Goal: Information Seeking & Learning: Learn about a topic

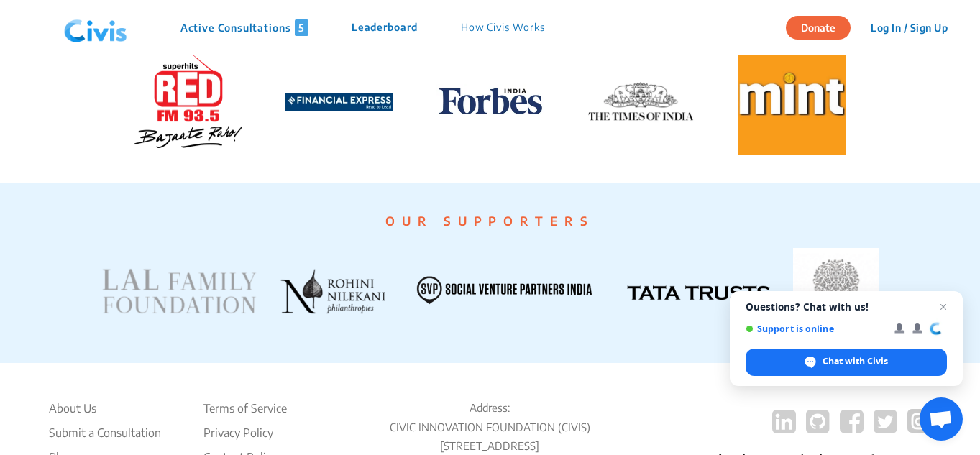
scroll to position [2891, 0]
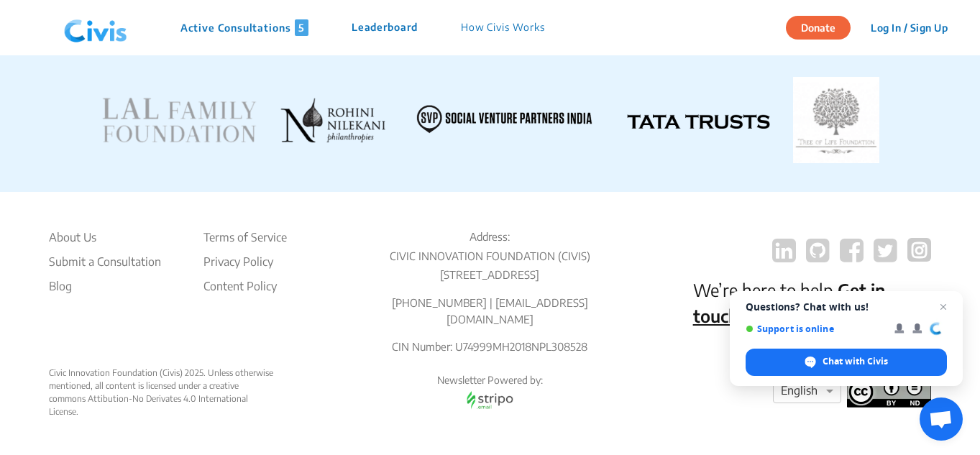
click at [1, 1] on nav "Active Consultations 5 Leaderboard How Civis Works Donate Log In / Sign Up Sign…" at bounding box center [490, 27] width 980 height 55
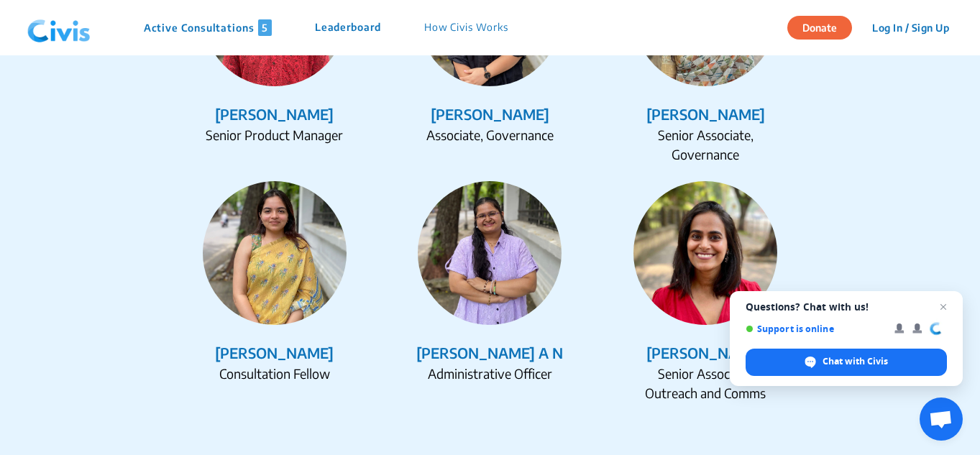
scroll to position [2170, 0]
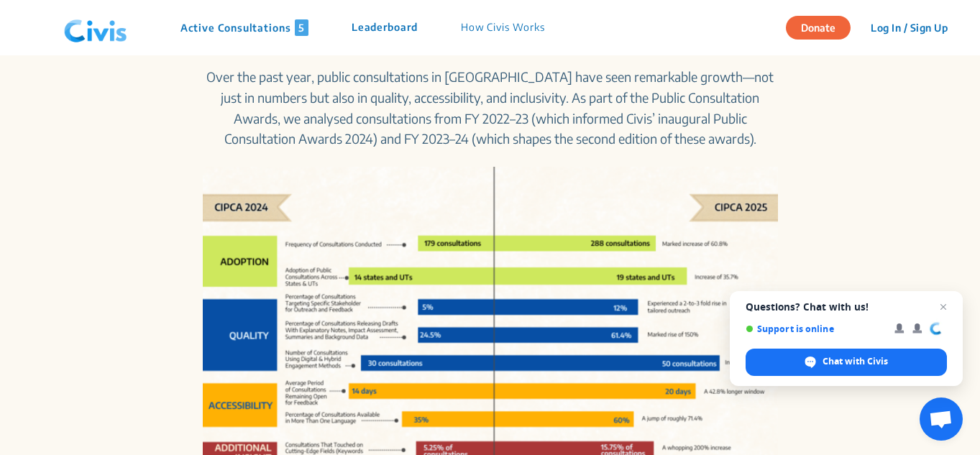
scroll to position [603, 0]
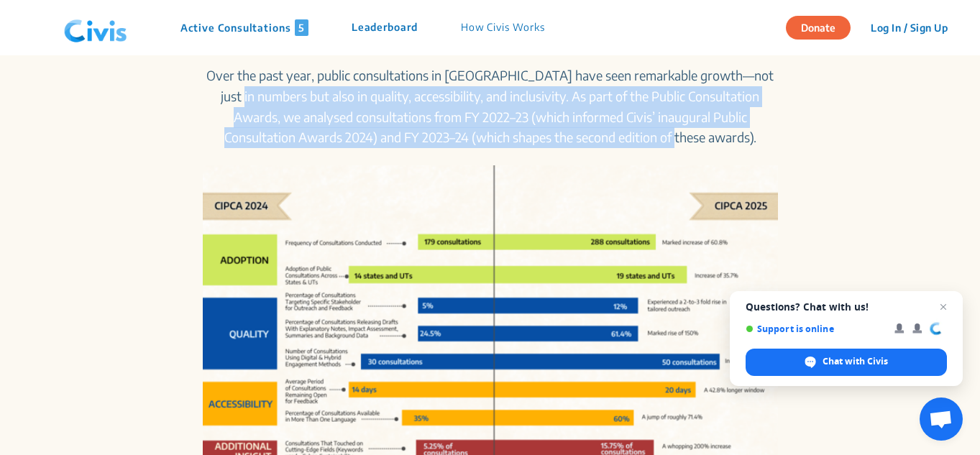
drag, startPoint x: 204, startPoint y: 86, endPoint x: 687, endPoint y: 145, distance: 485.9
click at [687, 145] on p "Over the past year, public consultations in [GEOGRAPHIC_DATA] have seen remarka…" at bounding box center [490, 106] width 575 height 83
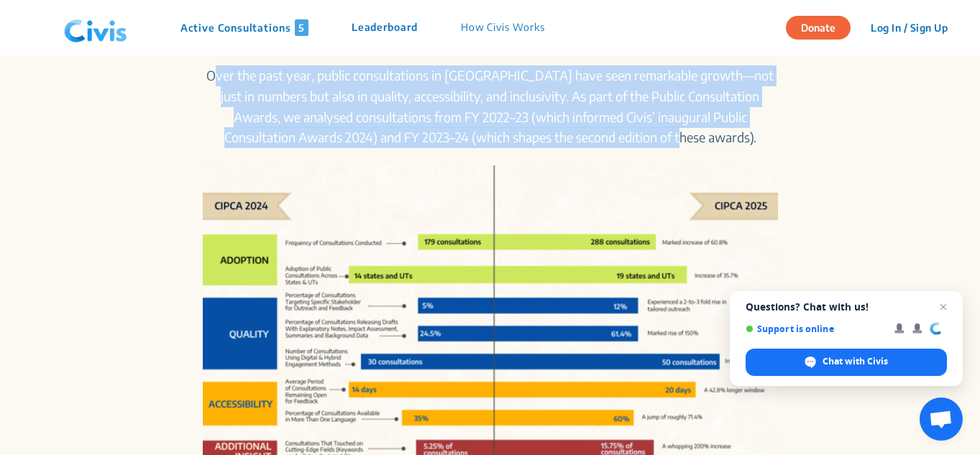
drag, startPoint x: 687, startPoint y: 145, endPoint x: 203, endPoint y: 65, distance: 489.5
click at [203, 65] on p "Over the past year, public consultations in [GEOGRAPHIC_DATA] have seen remarka…" at bounding box center [490, 106] width 575 height 83
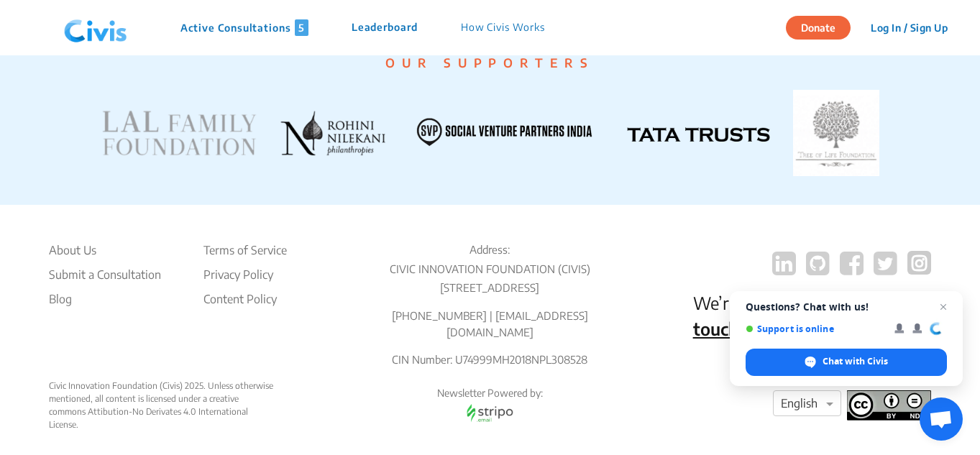
scroll to position [2891, 0]
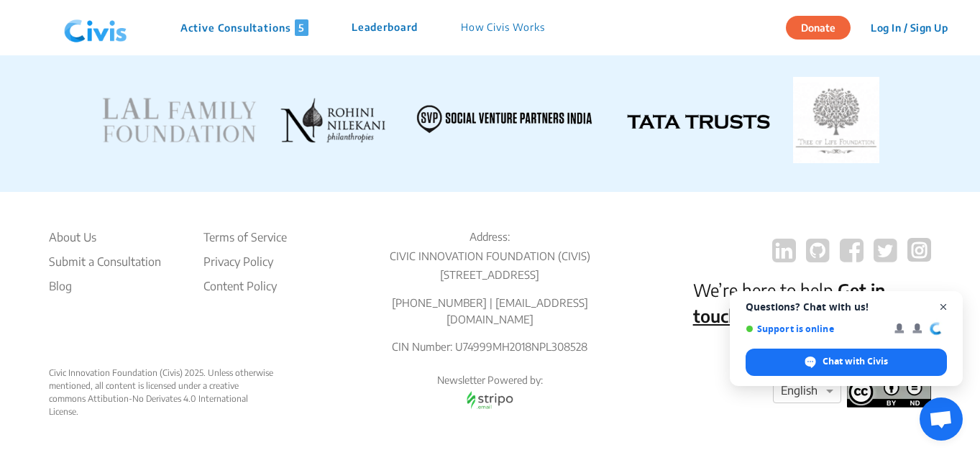
click at [938, 305] on span "Close chat" at bounding box center [944, 307] width 18 height 18
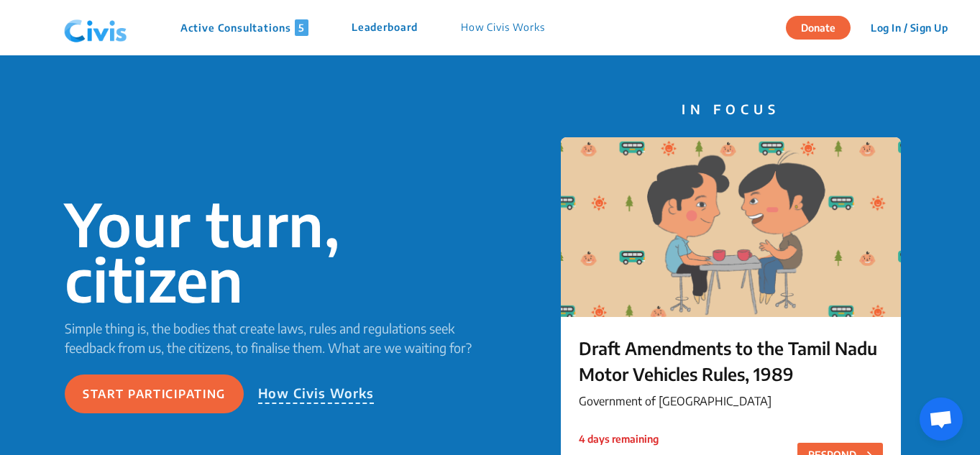
scroll to position [0, 0]
